Goal: Book appointment/travel/reservation

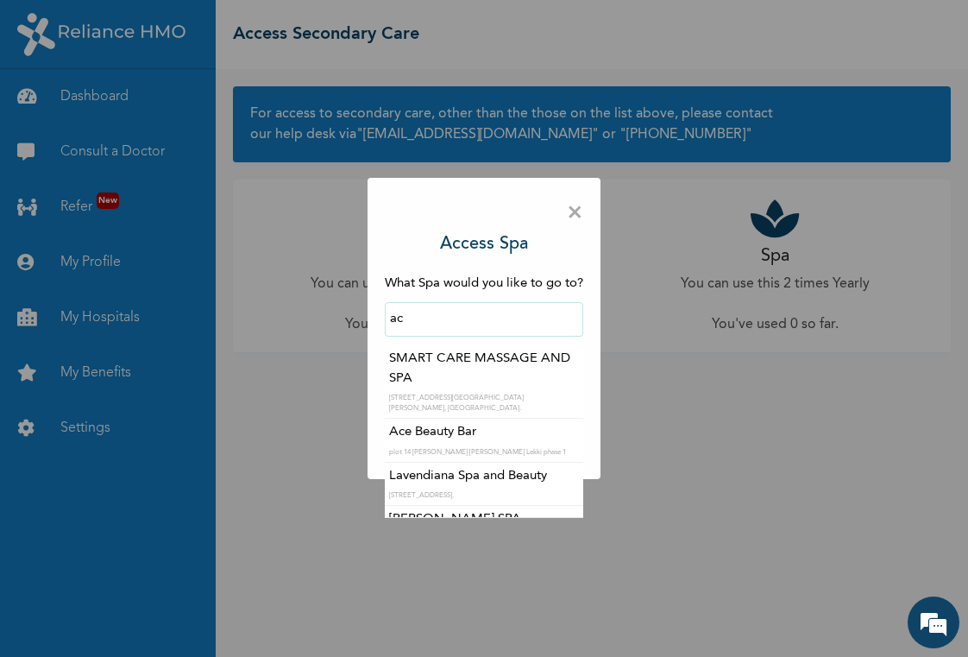
scroll to position [1060, 0]
type input "Ace Beauty Bar"
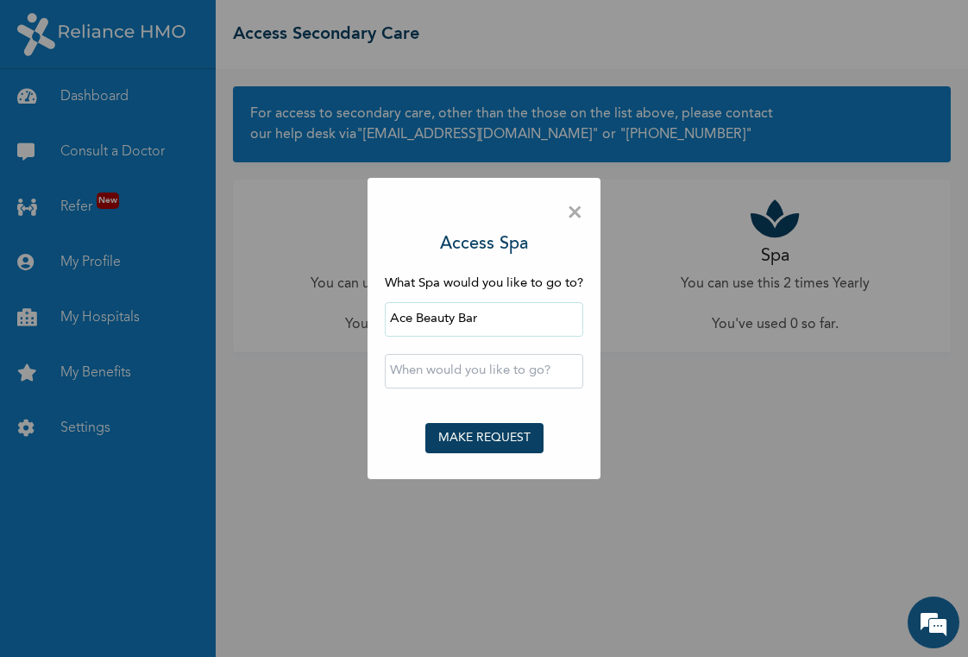
click at [505, 372] on input "text" at bounding box center [484, 371] width 198 height 35
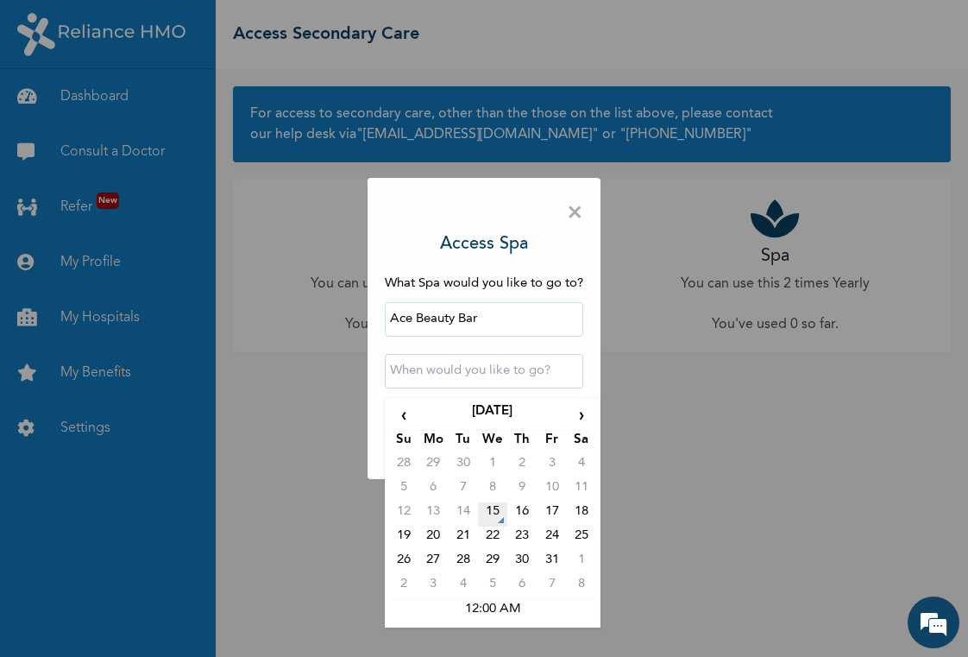
click at [496, 504] on td "15" at bounding box center [492, 514] width 29 height 24
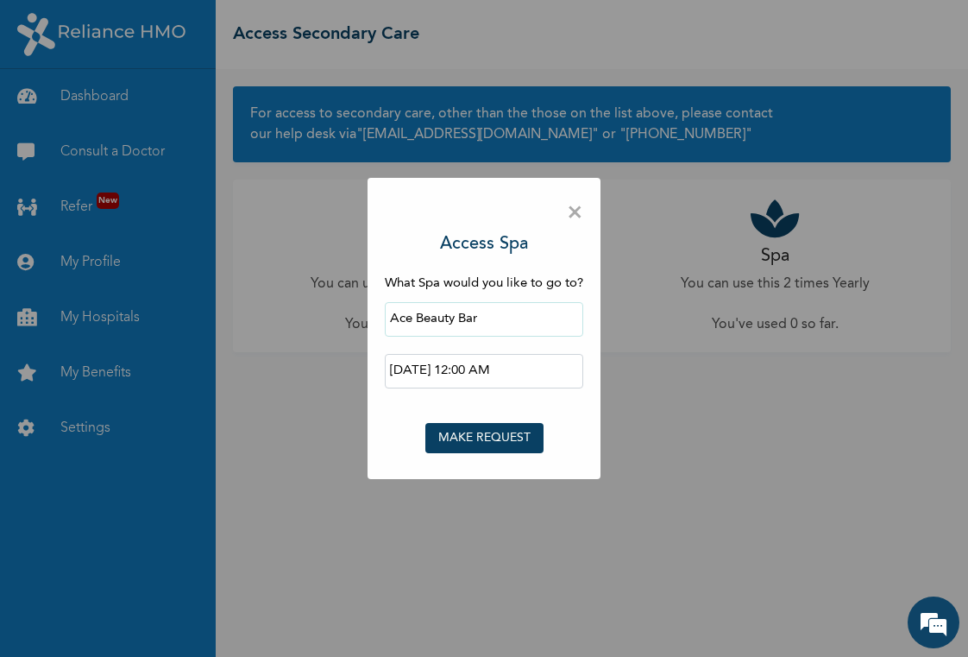
click at [502, 365] on input "2025-10-15 12:00 AM" at bounding box center [484, 371] width 198 height 35
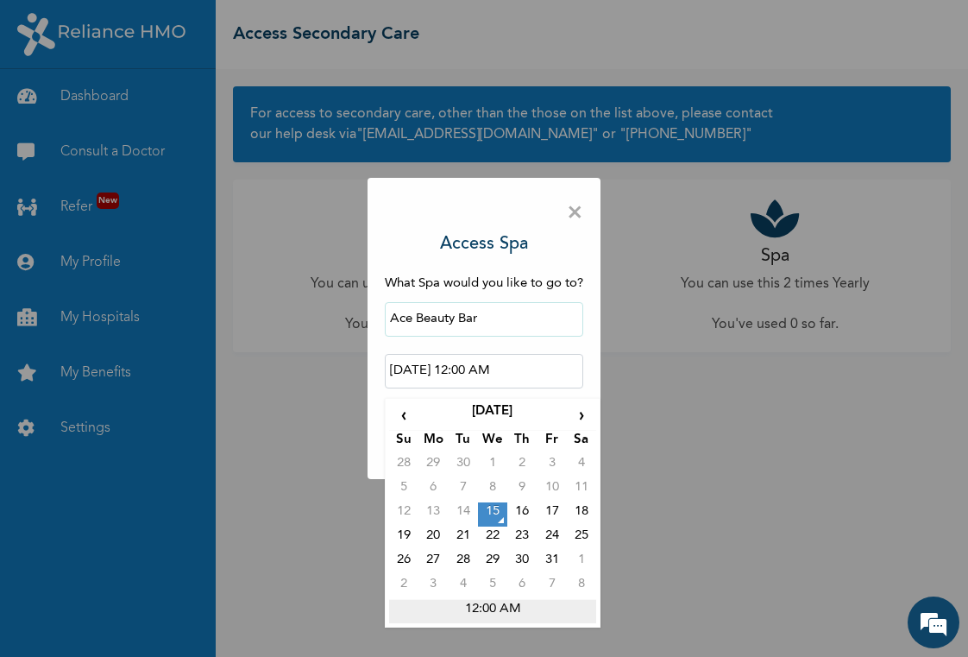
click at [508, 608] on td "12:00 AM" at bounding box center [492, 611] width 207 height 24
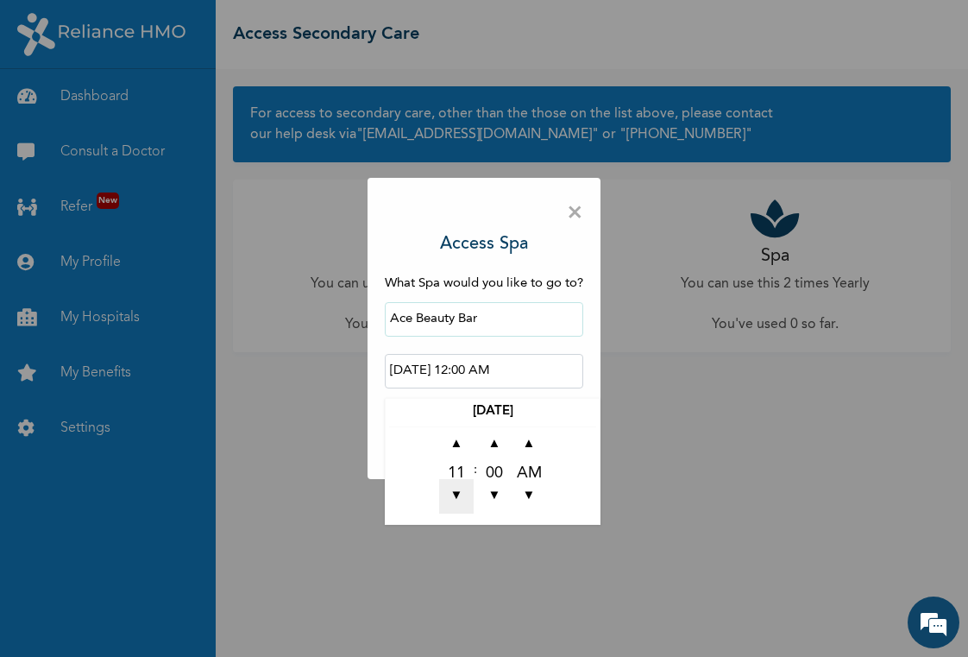
click at [456, 492] on span "▼" at bounding box center [456, 496] width 35 height 35
click at [458, 456] on span "▲" at bounding box center [456, 444] width 35 height 35
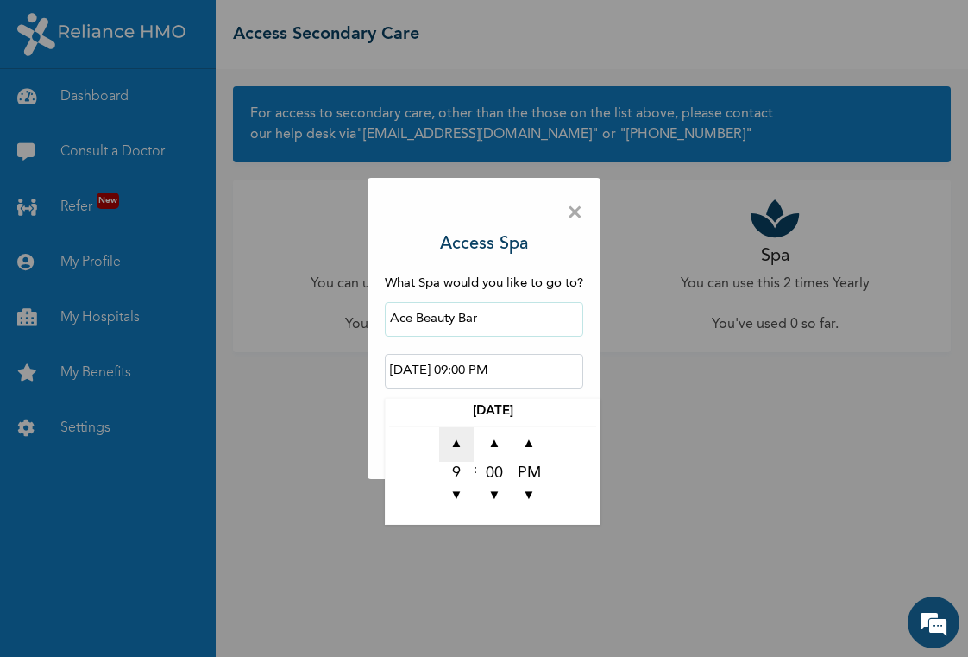
click at [458, 456] on span "▲" at bounding box center [456, 444] width 35 height 35
click at [455, 498] on span "▼" at bounding box center [456, 496] width 35 height 35
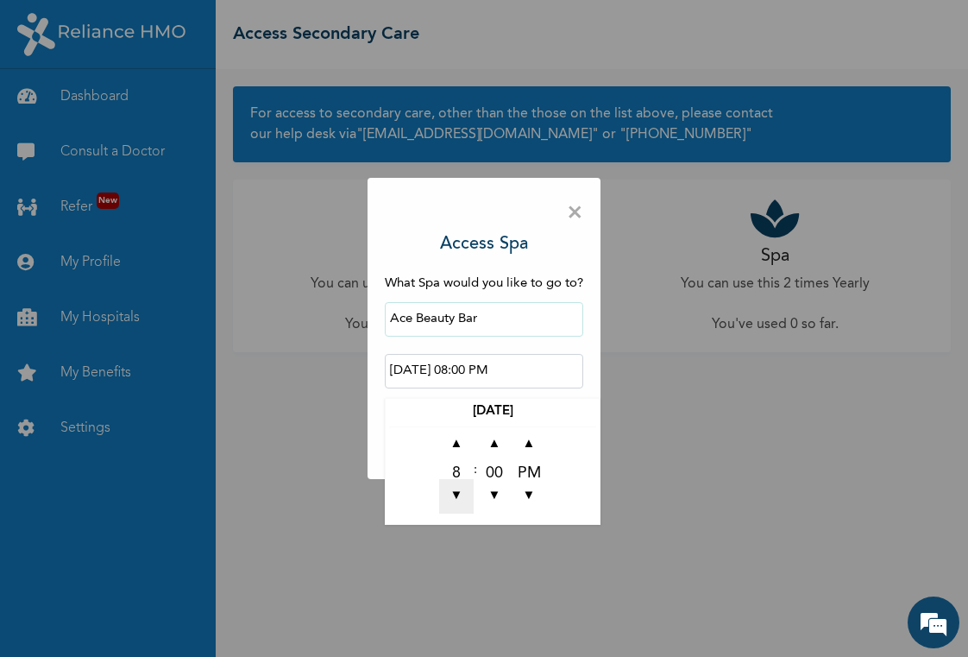
click at [455, 498] on span "▼" at bounding box center [456, 496] width 35 height 35
click at [458, 448] on span "▲" at bounding box center [456, 444] width 35 height 35
type input "2025-10-15 07:00 PM"
click at [574, 471] on td "▲ 7 ▼ : ▲ 00 ▼ ▲ PM ▼" at bounding box center [492, 473] width 207 height 94
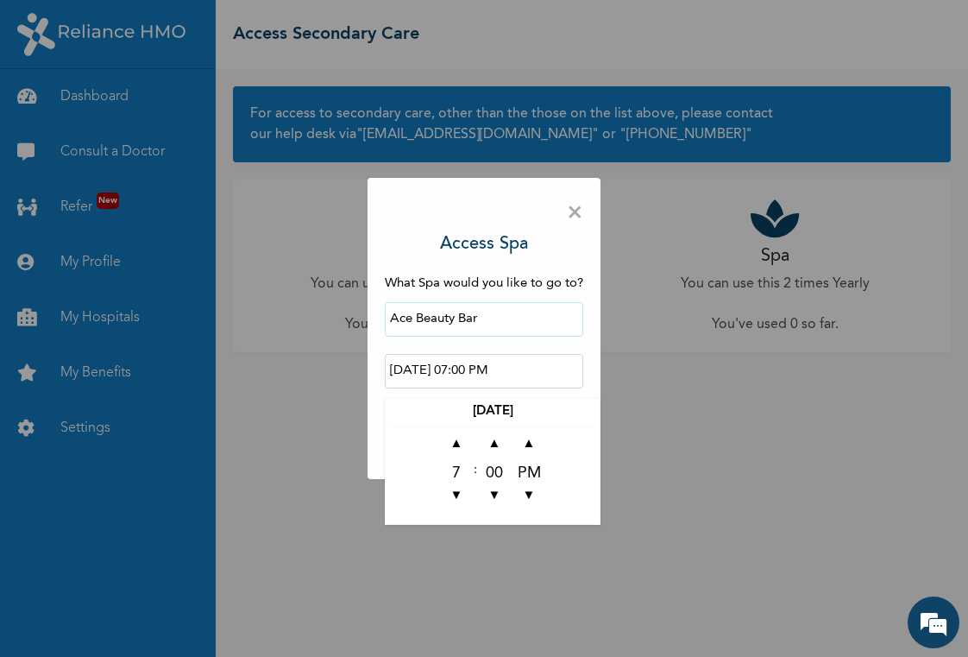
click at [378, 451] on div "× Access Spa What Spa would you like to go to? Ace Beauty Bar 2025-10-15 07:00 …" at bounding box center [484, 329] width 233 height 302
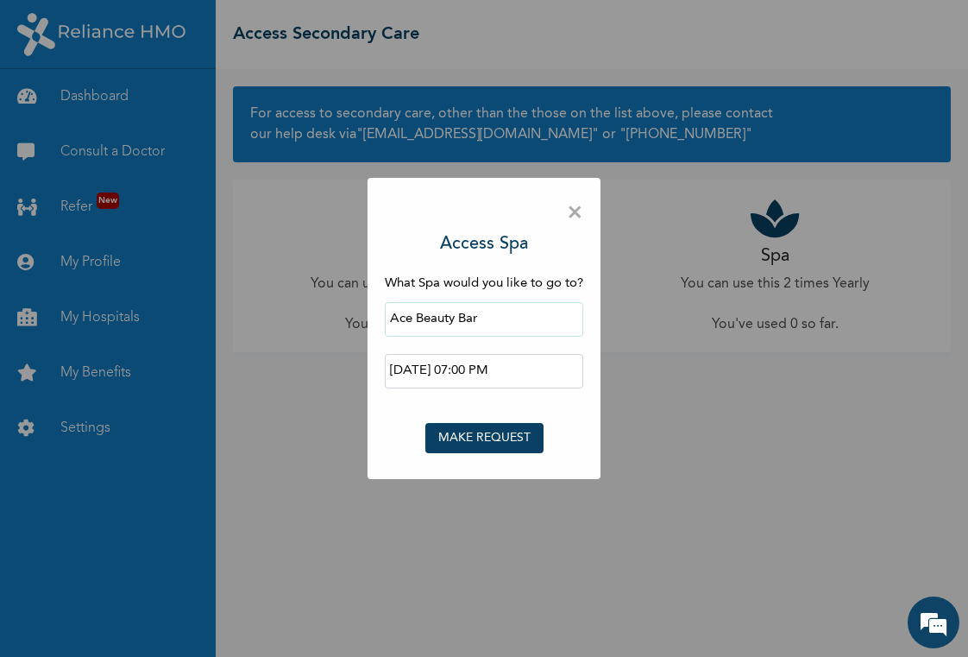
click at [493, 438] on button "MAKE REQUEST" at bounding box center [484, 438] width 118 height 30
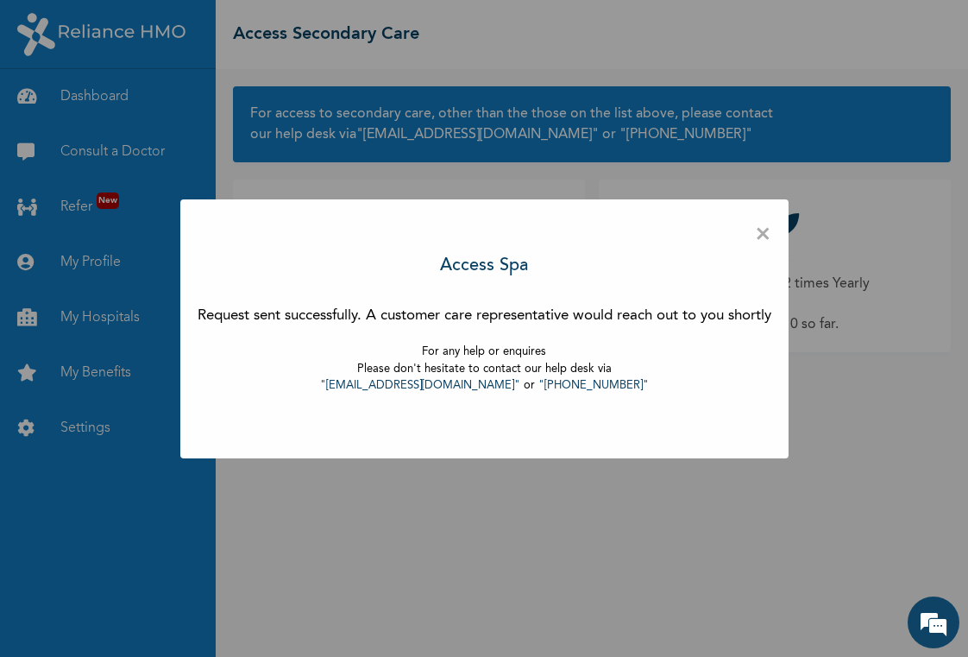
click at [767, 234] on span "×" at bounding box center [763, 235] width 16 height 36
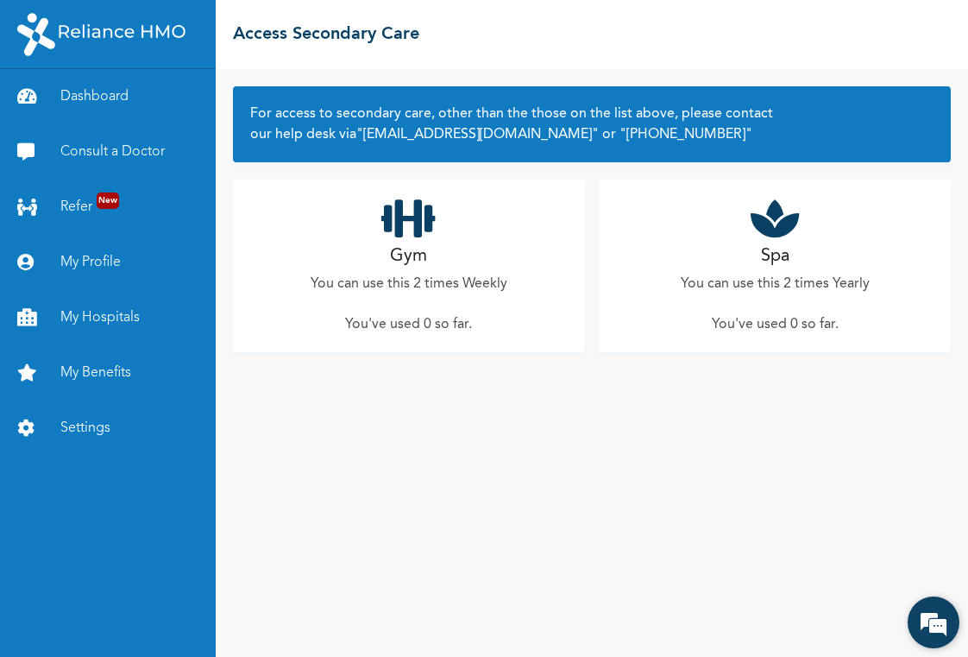
click at [932, 610] on em at bounding box center [934, 622] width 47 height 47
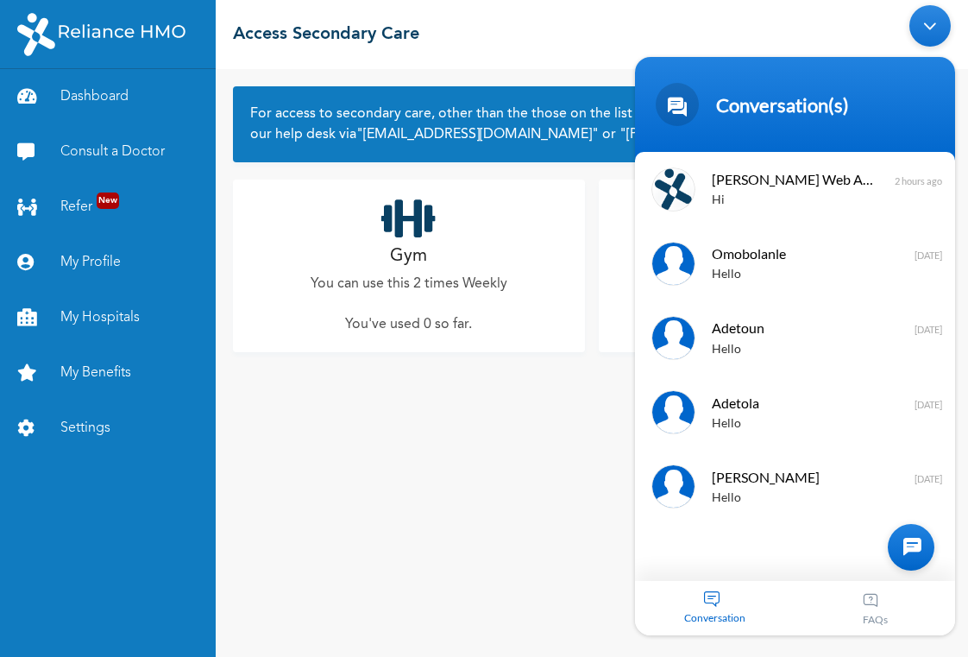
click at [912, 540] on div at bounding box center [911, 547] width 47 height 47
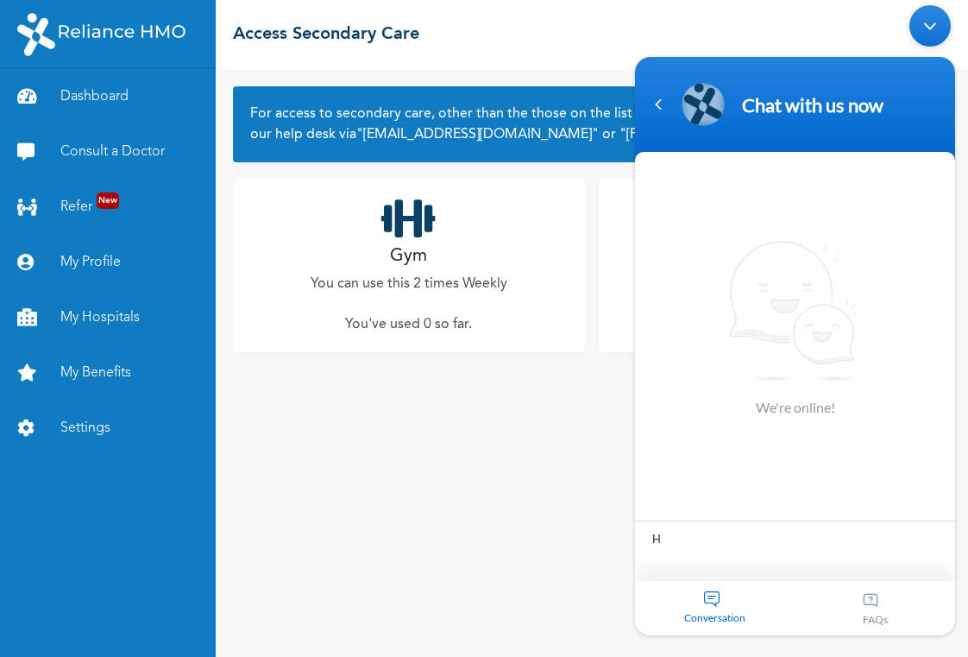
type textarea "Hi"
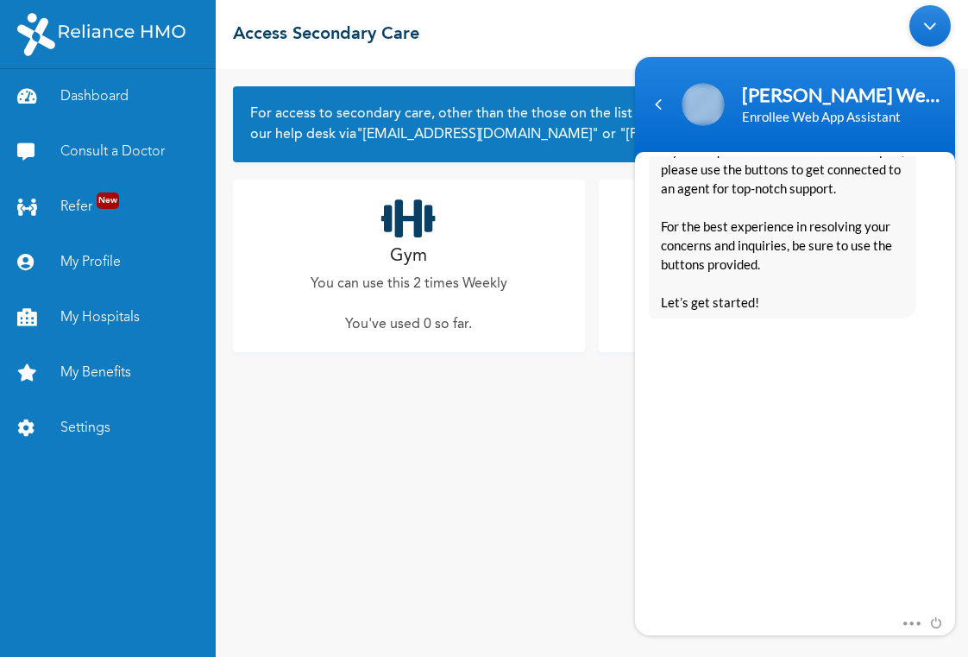
scroll to position [314, 0]
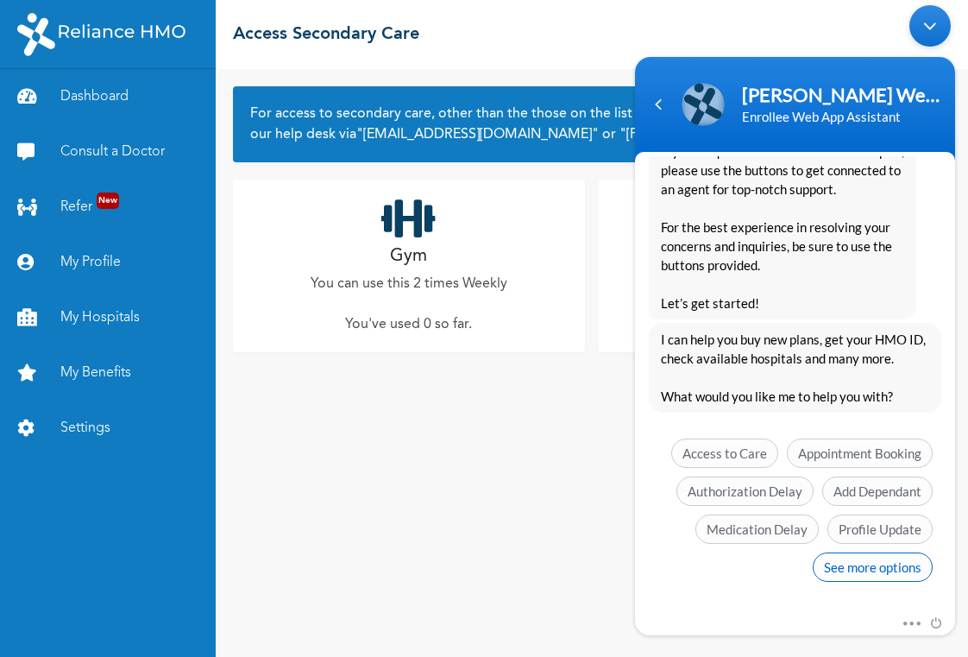
click at [899, 576] on span "See more options" at bounding box center [873, 566] width 120 height 29
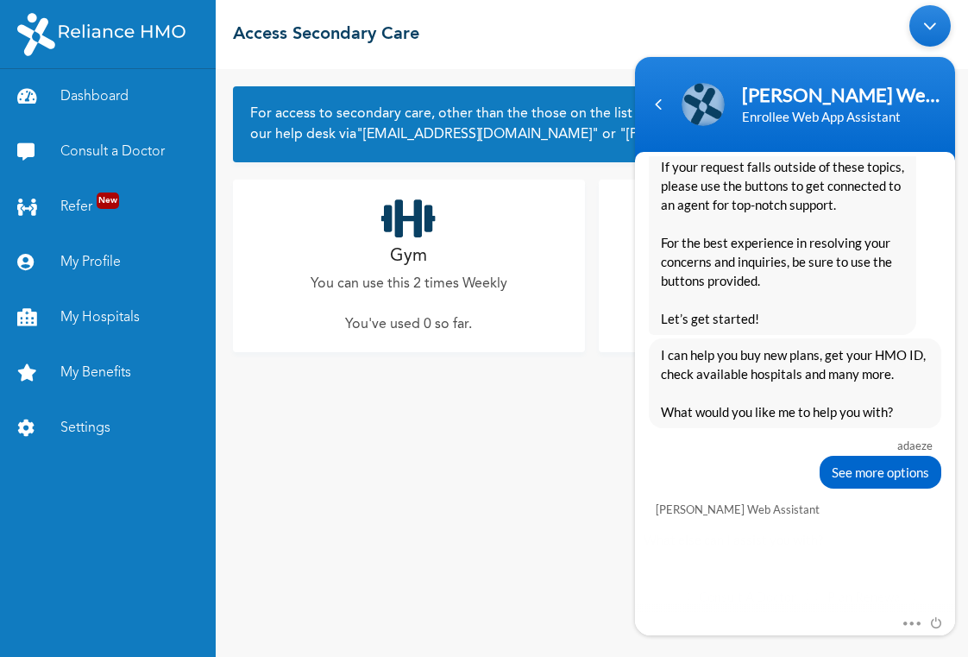
scroll to position [442, 0]
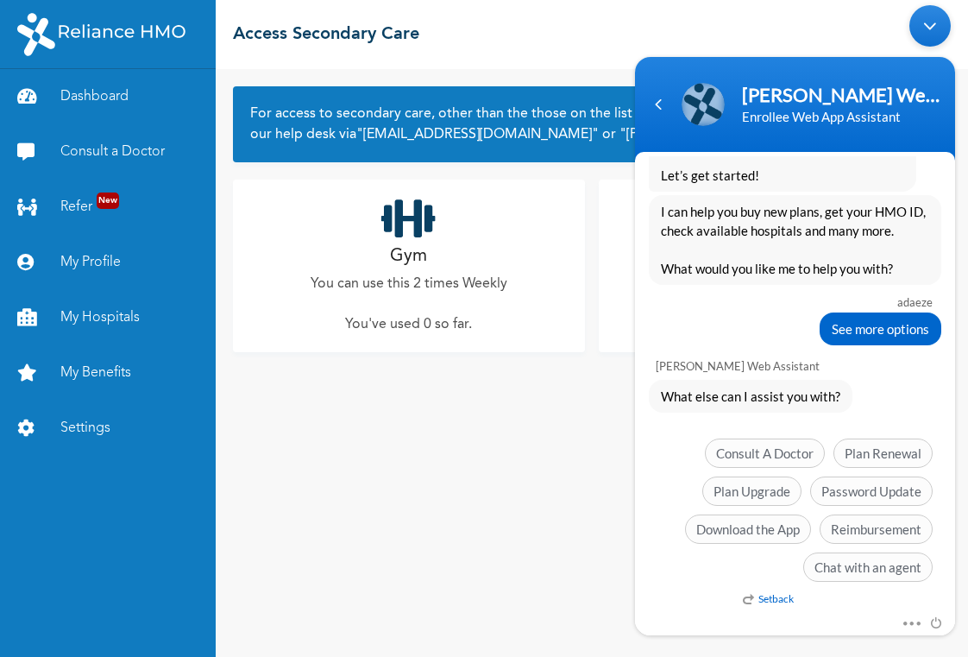
click at [899, 576] on span "Chat with an agent" at bounding box center [867, 566] width 129 height 29
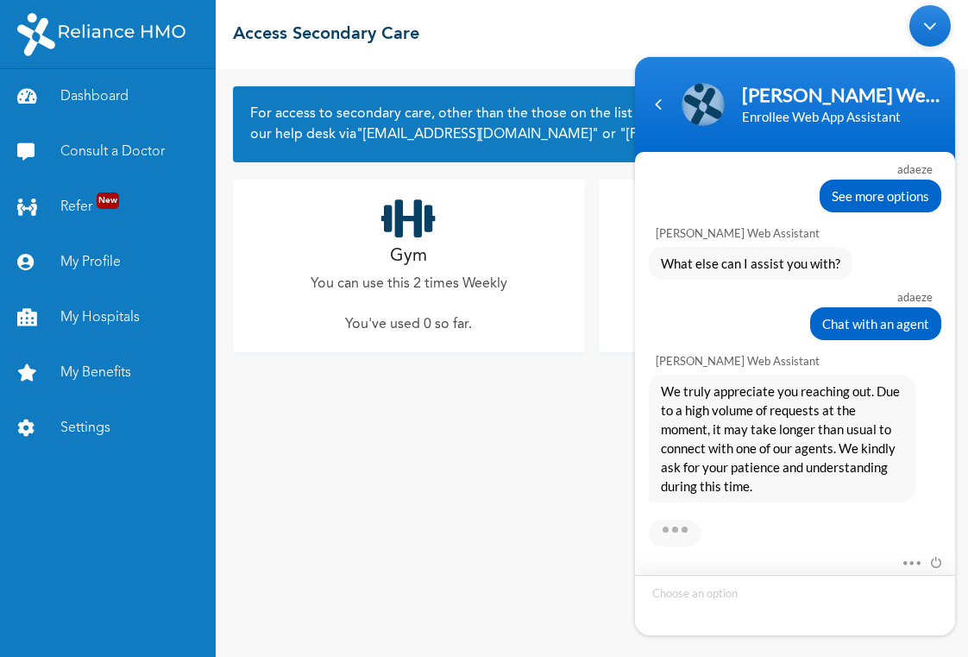
scroll to position [704, 0]
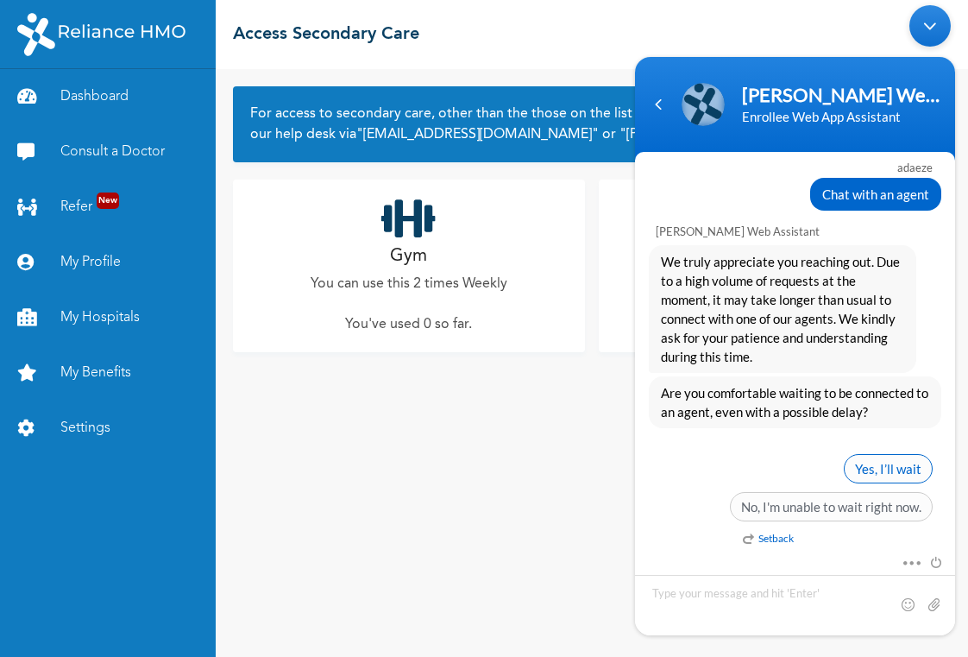
click at [909, 477] on span "Yes, I’ll wait" at bounding box center [888, 468] width 89 height 29
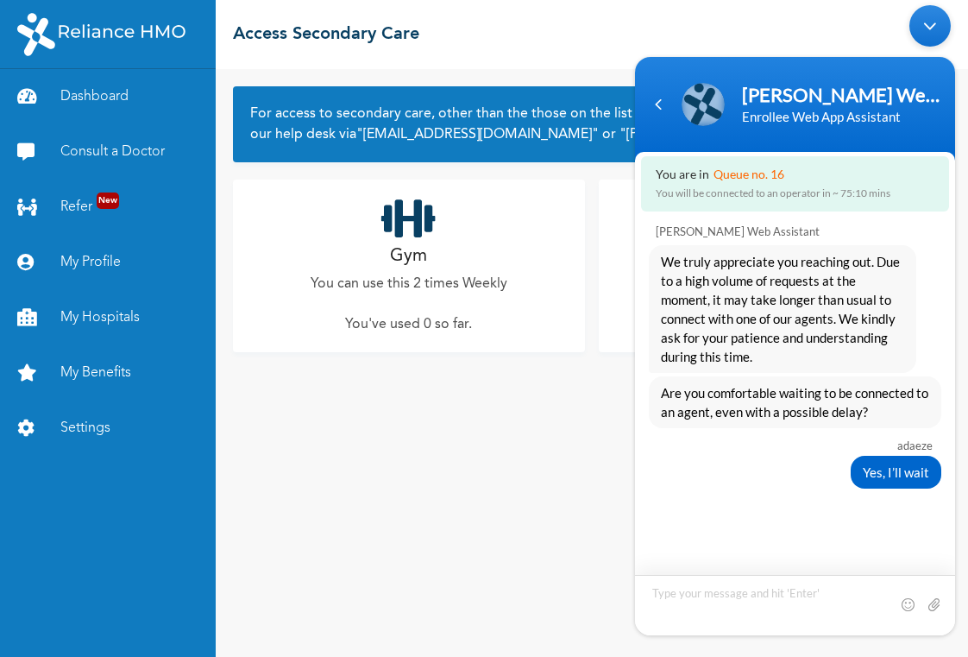
scroll to position [831, 0]
